Goal: Transaction & Acquisition: Purchase product/service

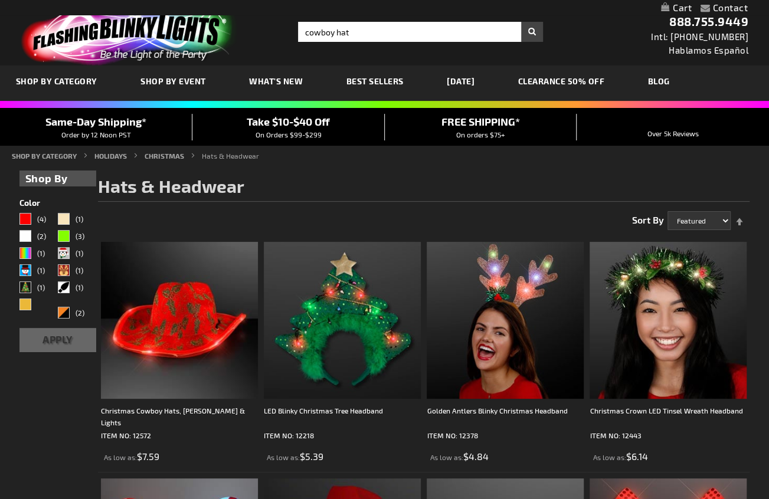
type input "cowboy hat"
click at [521, 22] on button "Search" at bounding box center [532, 32] width 22 height 20
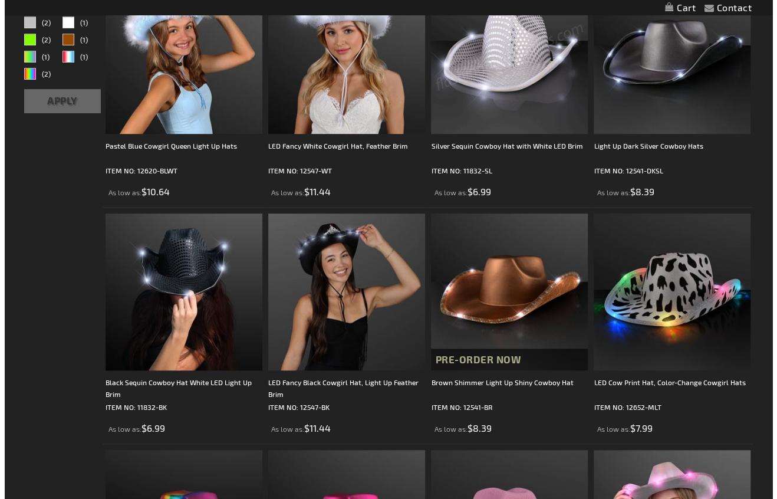
scroll to position [268, 0]
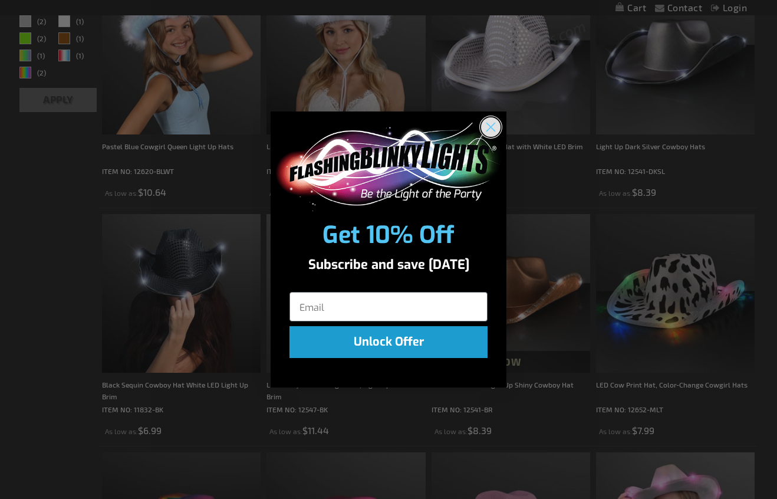
click at [485, 117] on icon "Close dialog" at bounding box center [491, 127] width 21 height 21
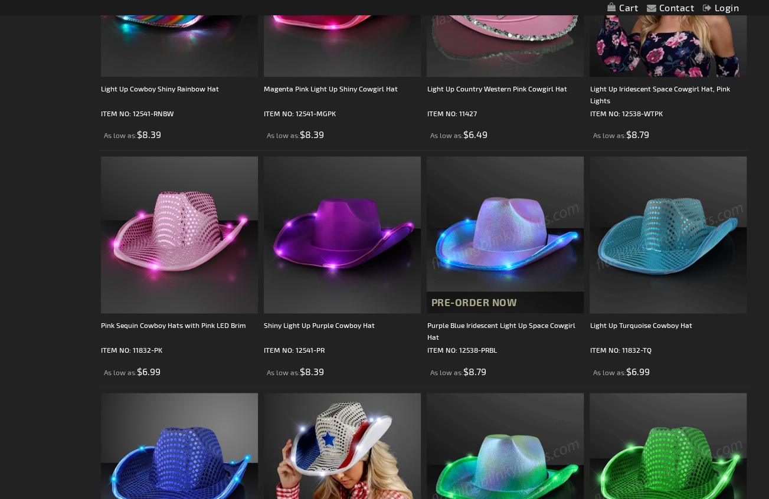
scroll to position [805, 0]
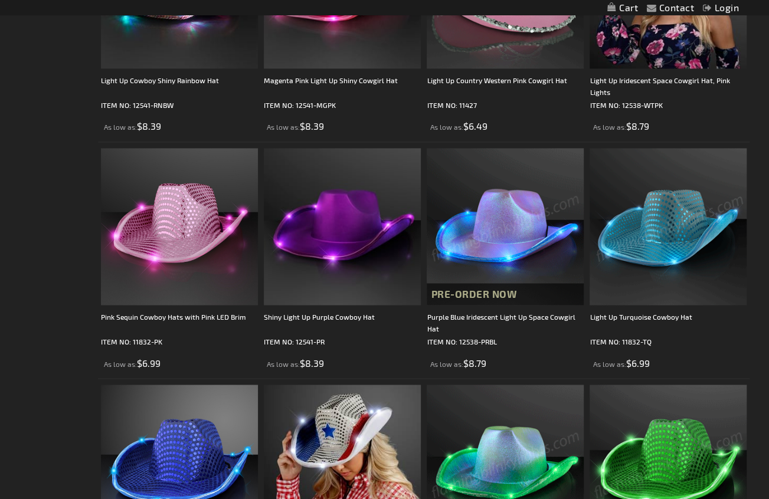
click at [671, 242] on img at bounding box center [667, 226] width 157 height 157
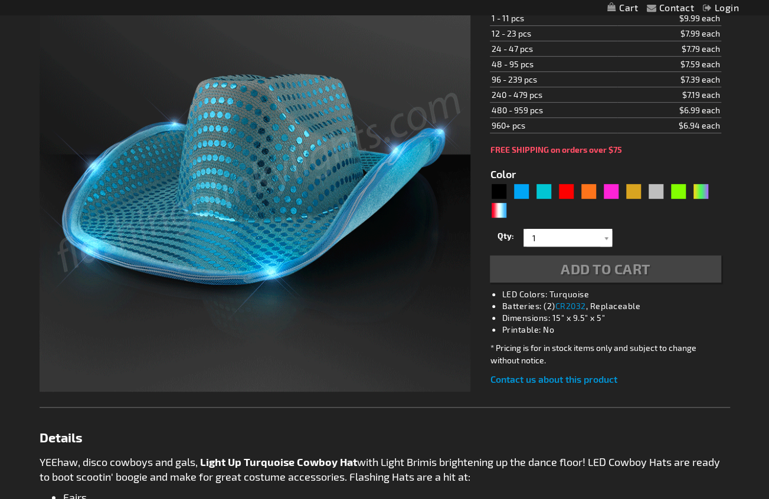
scroll to position [216, 0]
type input "5653"
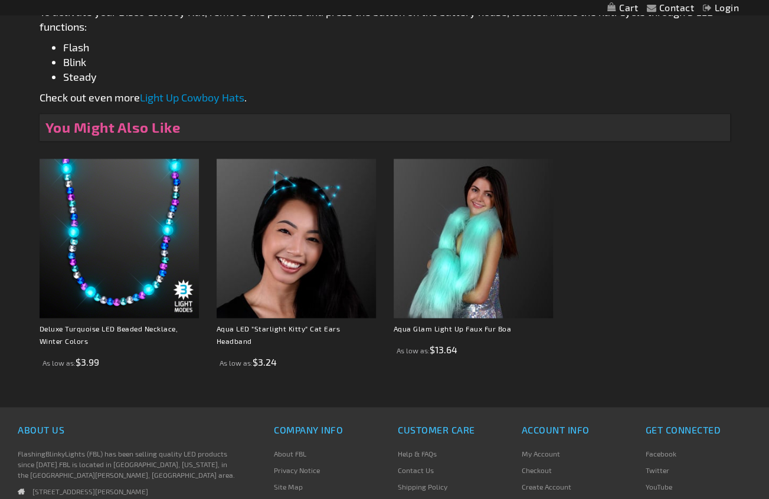
scroll to position [773, 0]
